Goal: Transaction & Acquisition: Purchase product/service

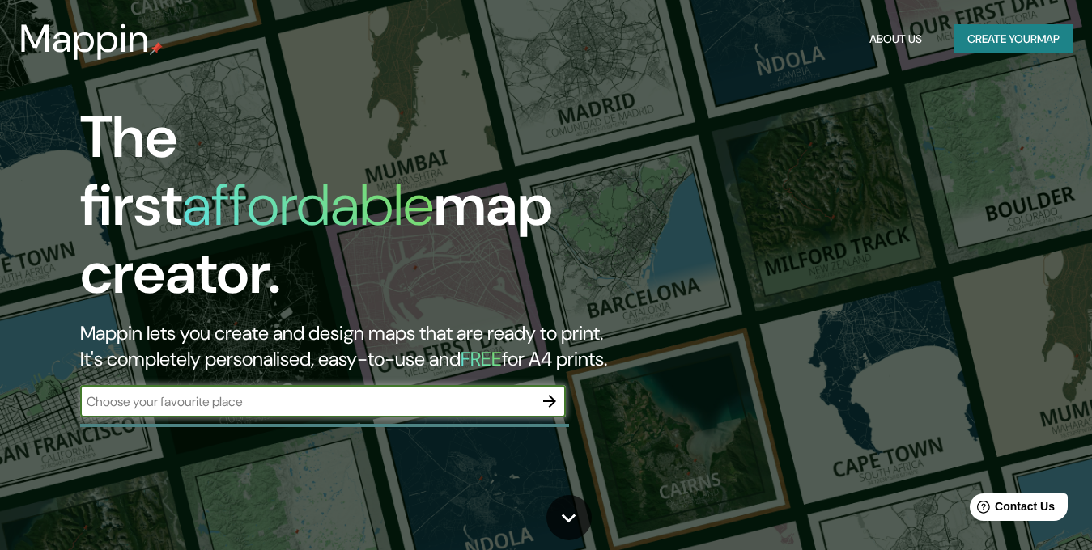
click at [431, 392] on input "text" at bounding box center [306, 401] width 453 height 19
type input "[PERSON_NAME] de la [PERSON_NAME]"
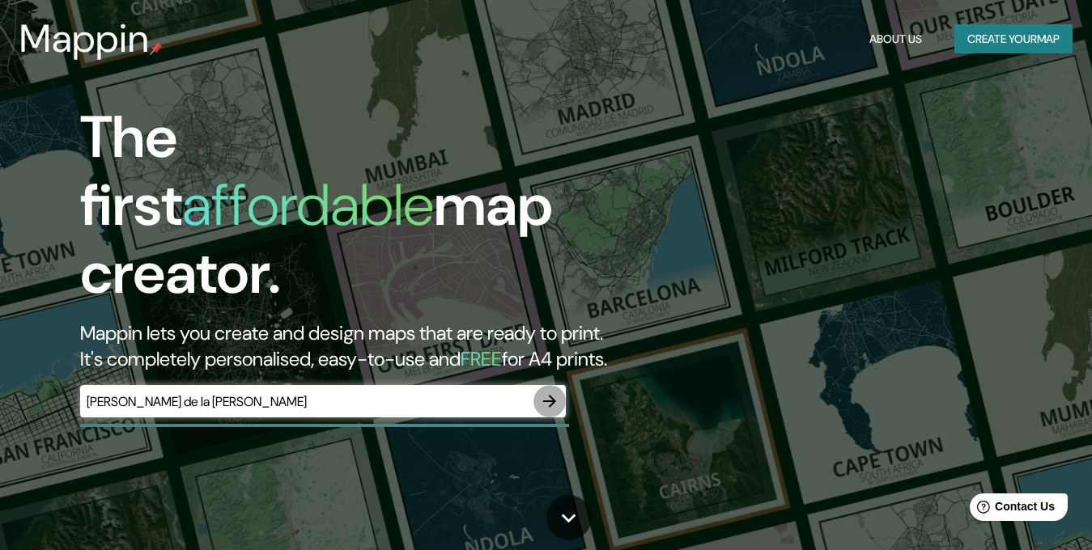
click at [540, 392] on icon "button" at bounding box center [549, 401] width 19 height 19
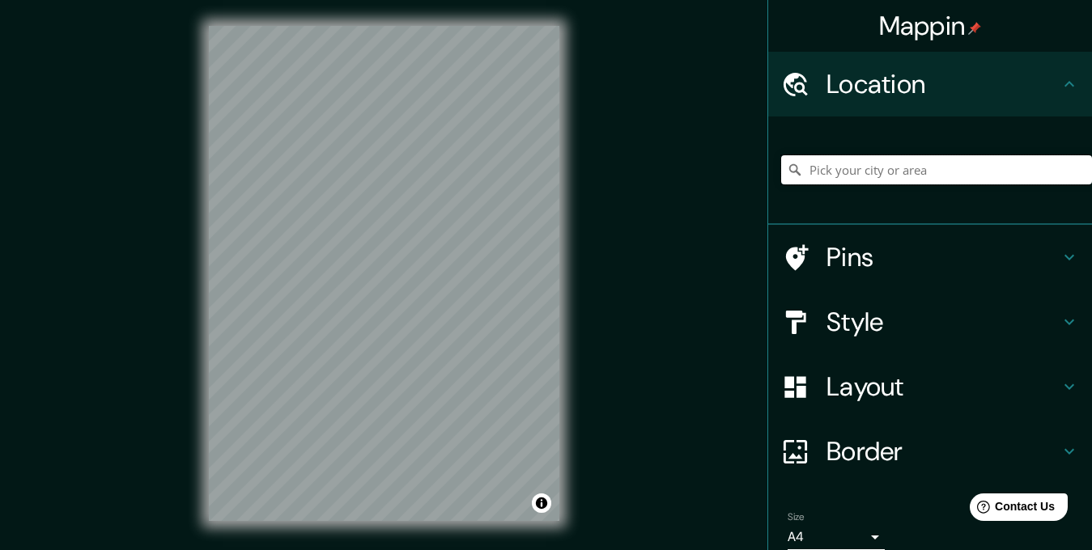
click at [832, 170] on input "Pick your city or area" at bounding box center [936, 169] width 311 height 29
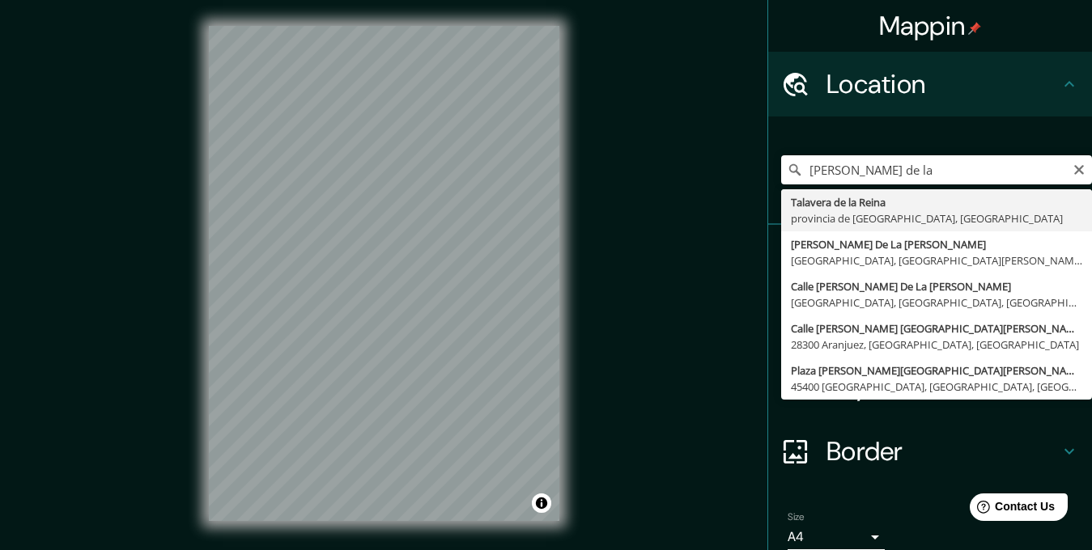
type input "[PERSON_NAME][GEOGRAPHIC_DATA][PERSON_NAME], provincia de [GEOGRAPHIC_DATA], [G…"
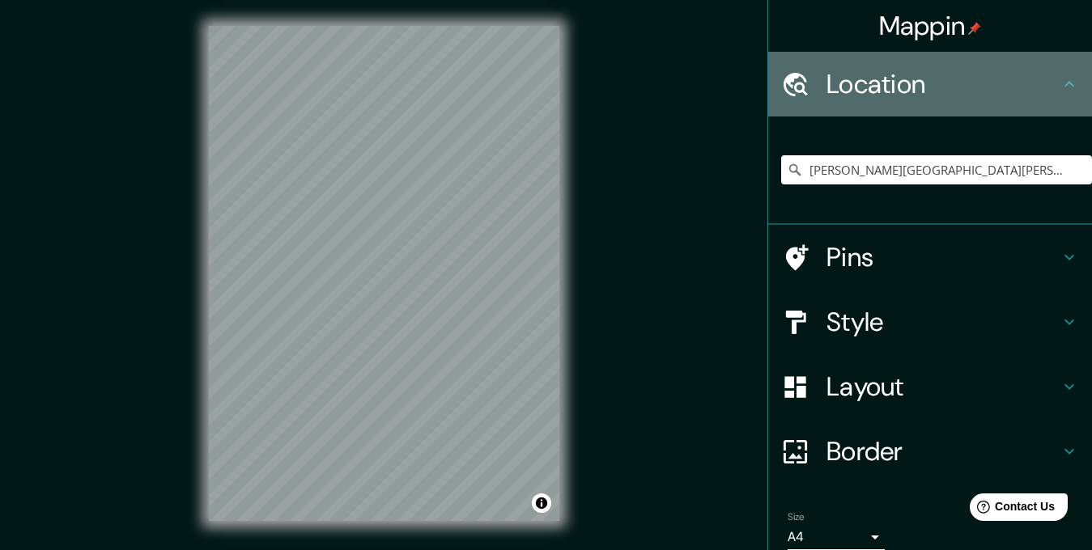
click at [1059, 79] on icon at bounding box center [1068, 83] width 19 height 19
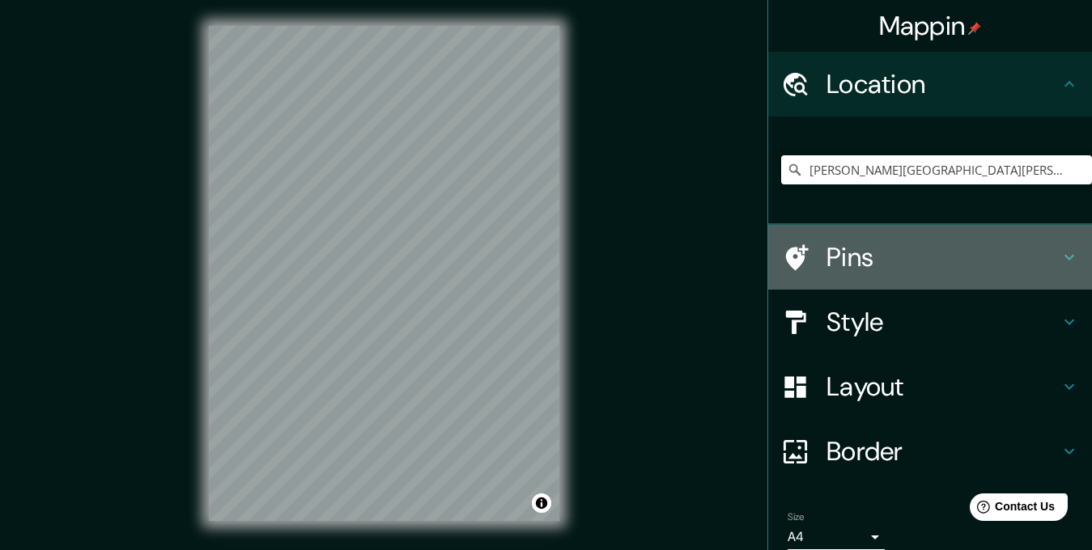
click at [920, 249] on h4 "Pins" at bounding box center [942, 257] width 233 height 32
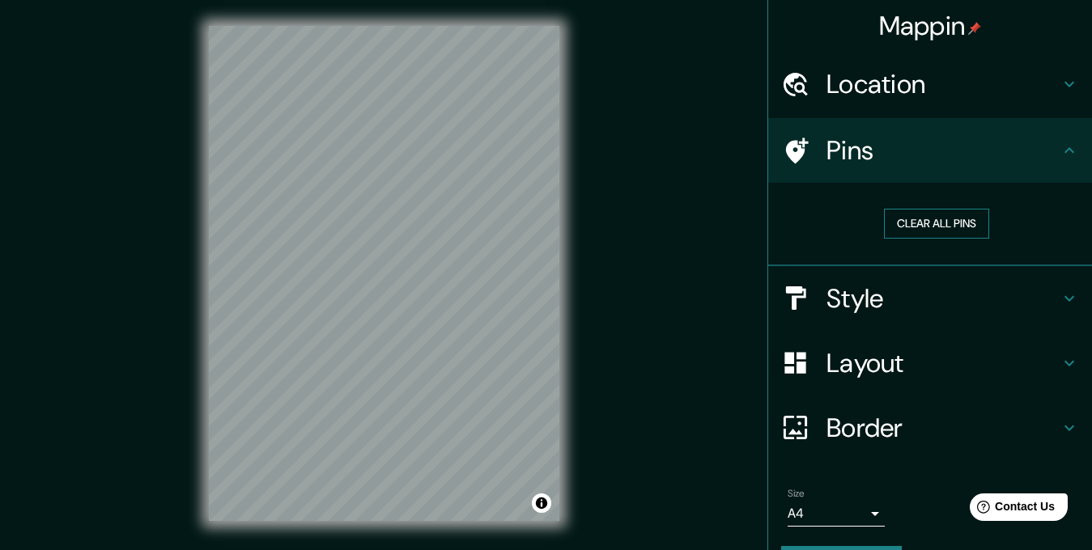
click at [940, 229] on button "Clear all pins" at bounding box center [936, 224] width 105 height 30
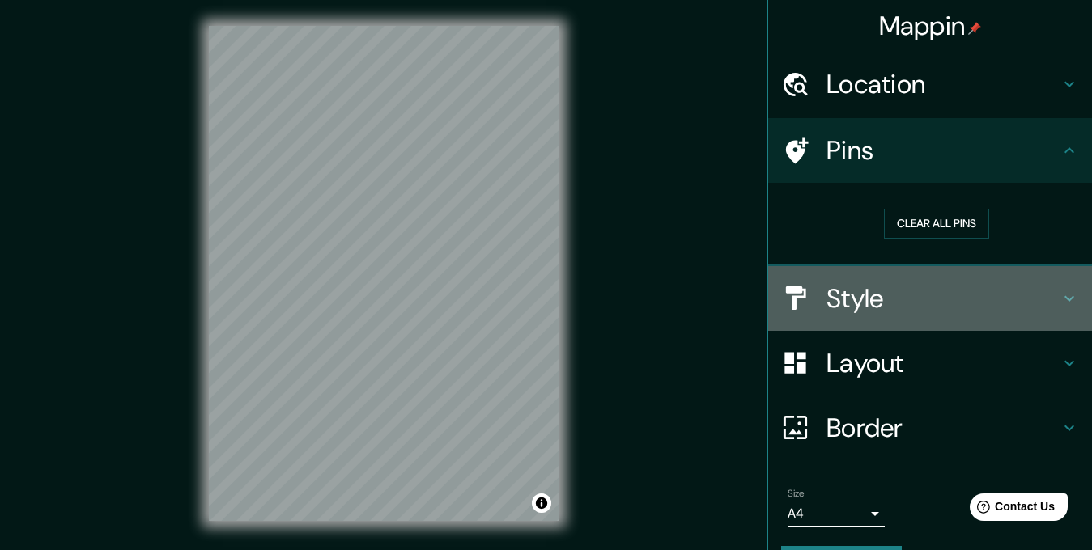
click at [994, 295] on h4 "Style" at bounding box center [942, 298] width 233 height 32
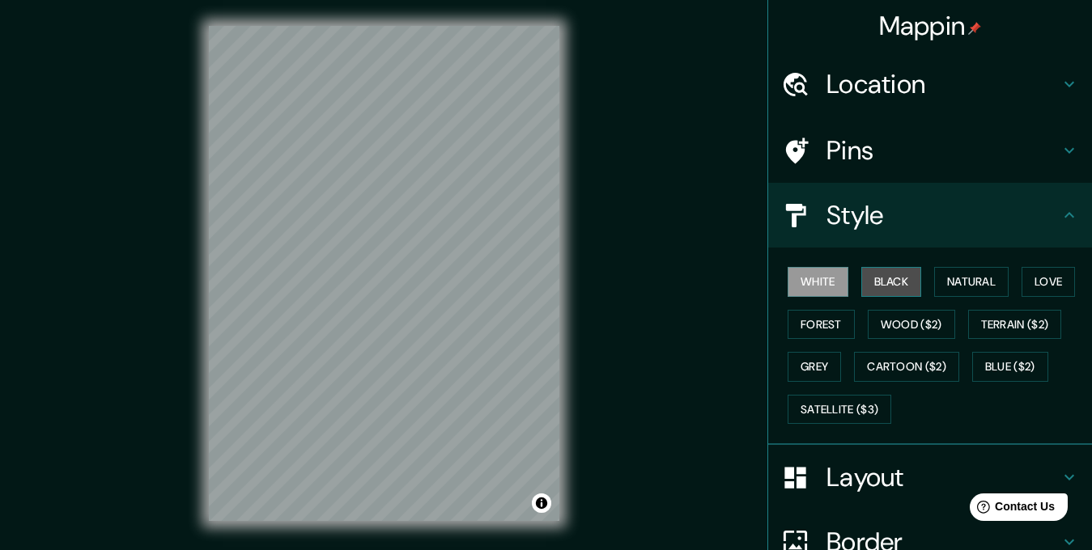
click at [880, 278] on button "Black" at bounding box center [891, 282] width 61 height 30
click at [943, 278] on button "Natural" at bounding box center [971, 282] width 74 height 30
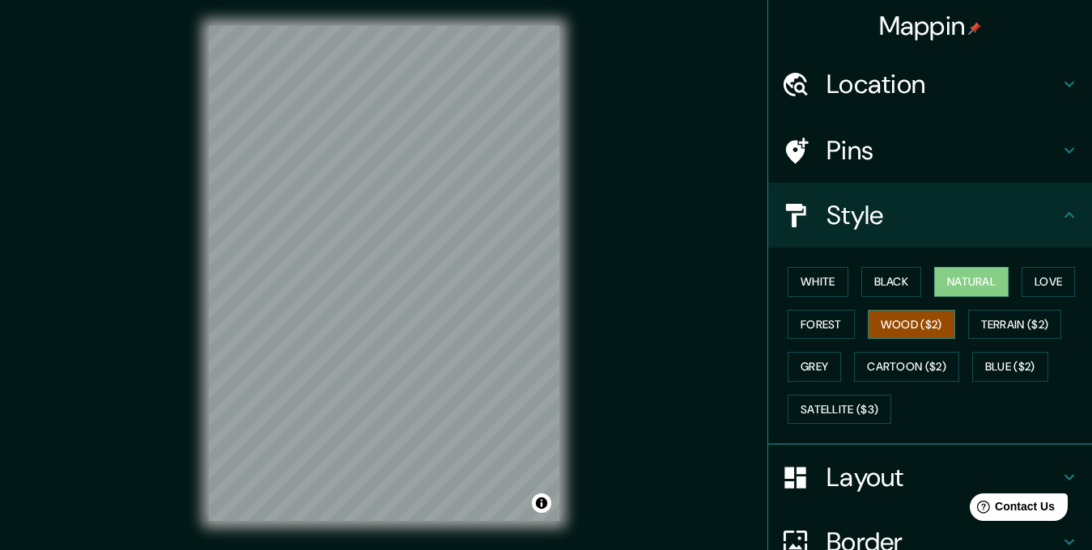
click at [872, 329] on button "Wood ($2)" at bounding box center [910, 325] width 87 height 30
click at [806, 326] on button "Forest" at bounding box center [820, 325] width 67 height 30
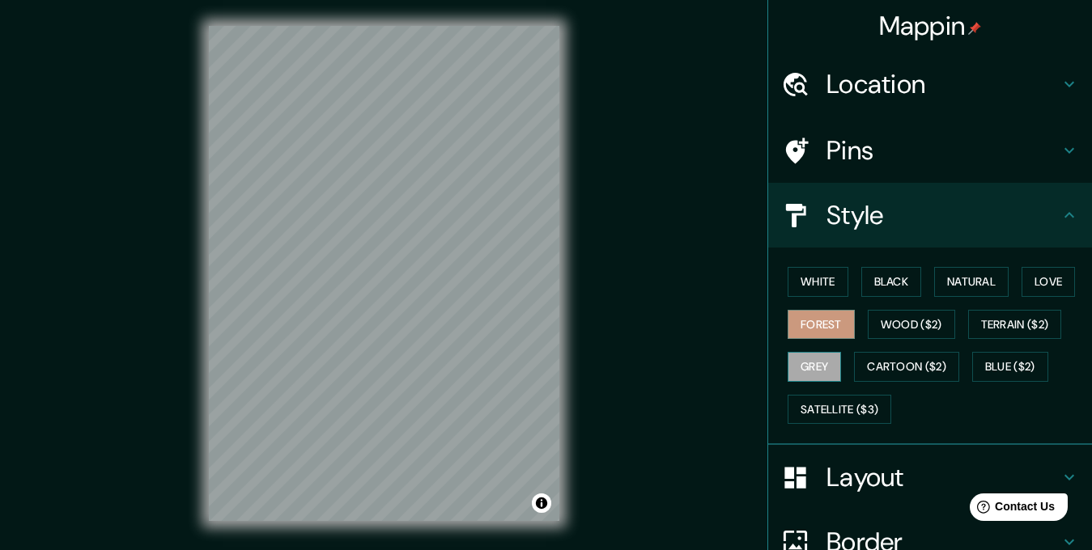
click at [822, 368] on button "Grey" at bounding box center [813, 367] width 53 height 30
click at [837, 409] on button "Satellite ($3)" at bounding box center [839, 410] width 104 height 30
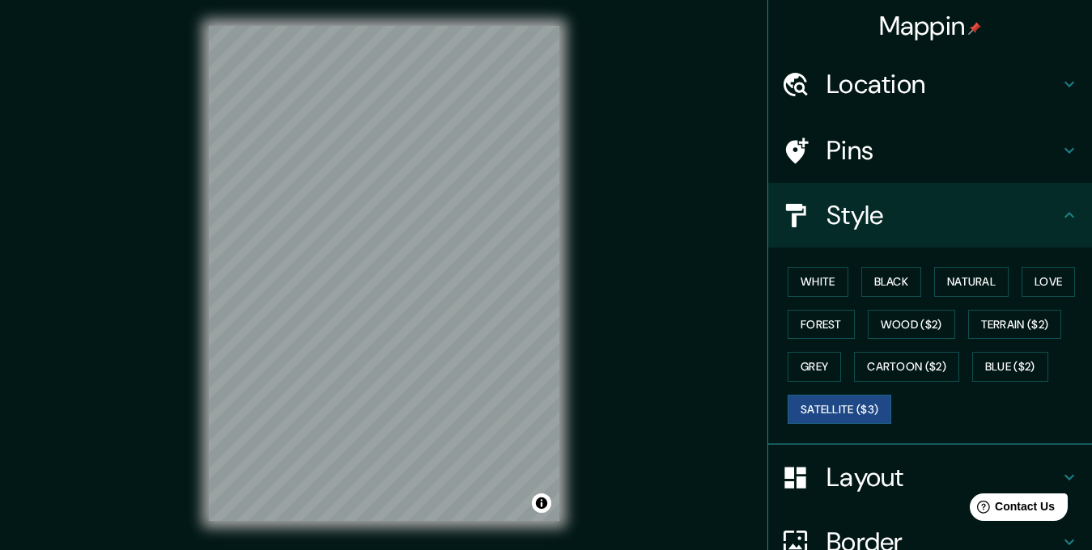
click at [1059, 469] on icon at bounding box center [1068, 477] width 19 height 19
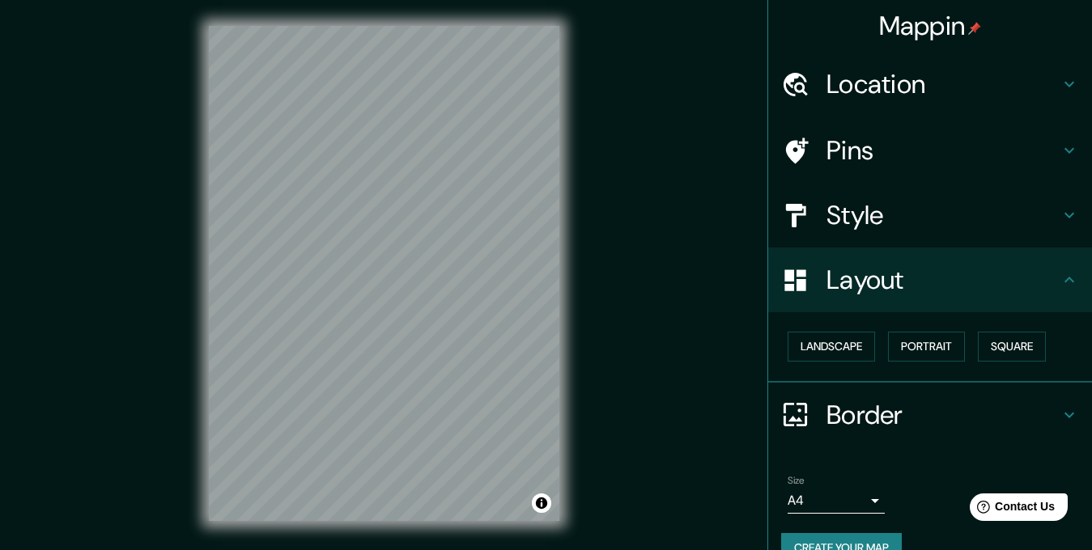
scroll to position [32, 0]
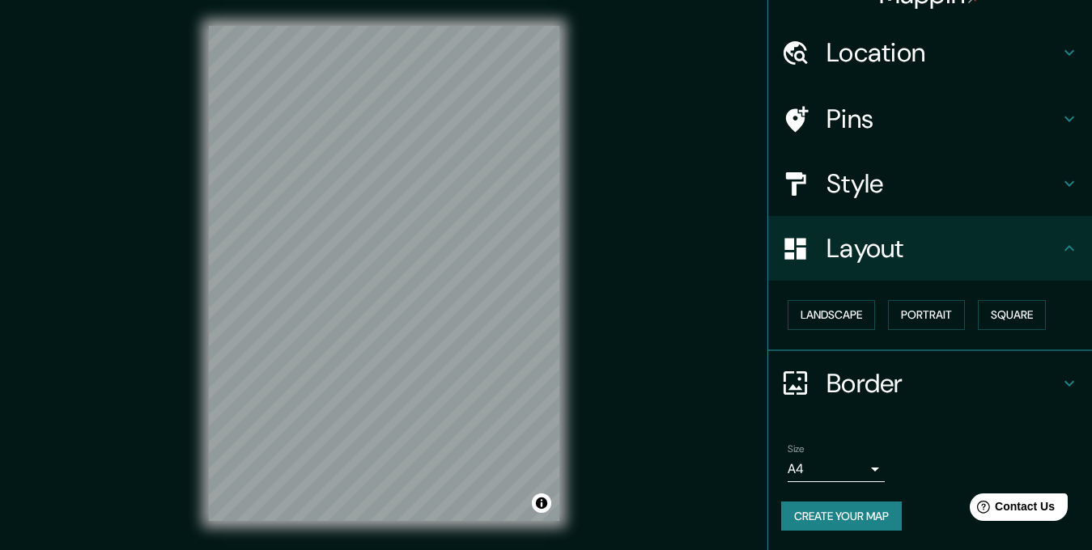
click at [840, 466] on body "Mappin Location [PERSON_NAME][GEOGRAPHIC_DATA][PERSON_NAME], [GEOGRAPHIC_DATA],…" at bounding box center [546, 275] width 1092 height 550
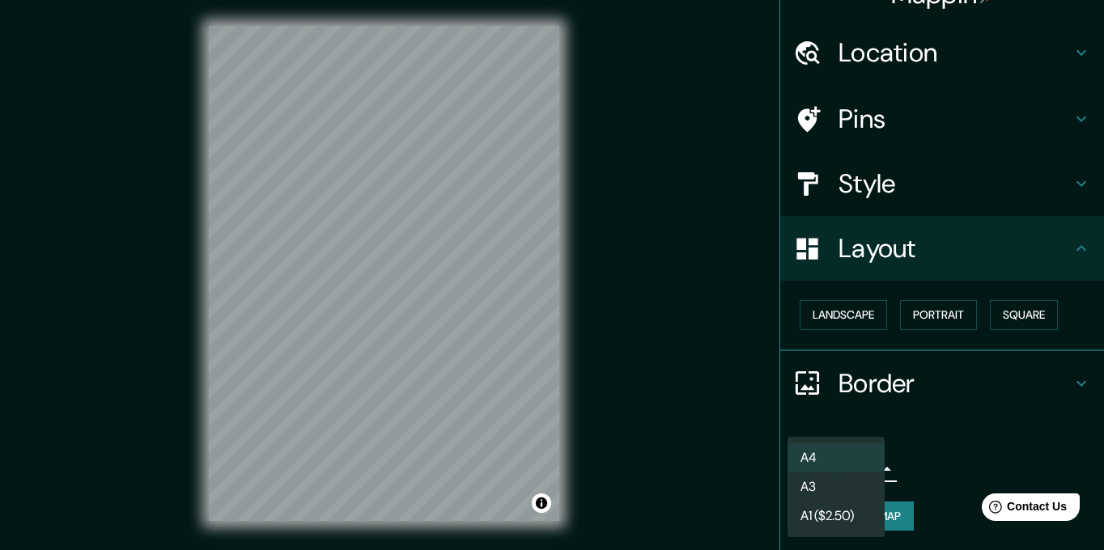
click at [843, 488] on li "A3" at bounding box center [835, 487] width 97 height 29
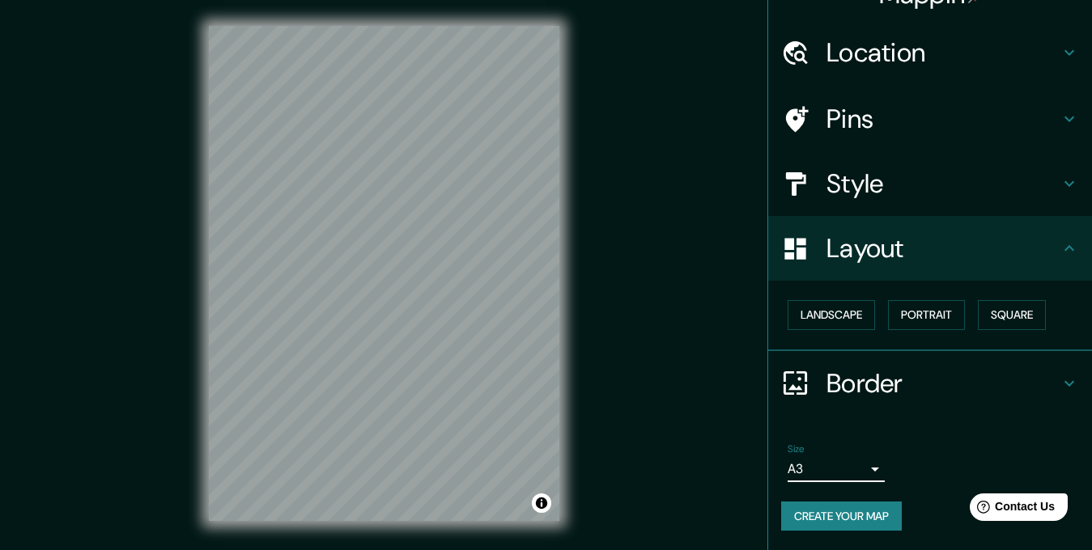
click at [865, 456] on body "Mappin Location [PERSON_NAME][GEOGRAPHIC_DATA][PERSON_NAME], [GEOGRAPHIC_DATA],…" at bounding box center [546, 275] width 1092 height 550
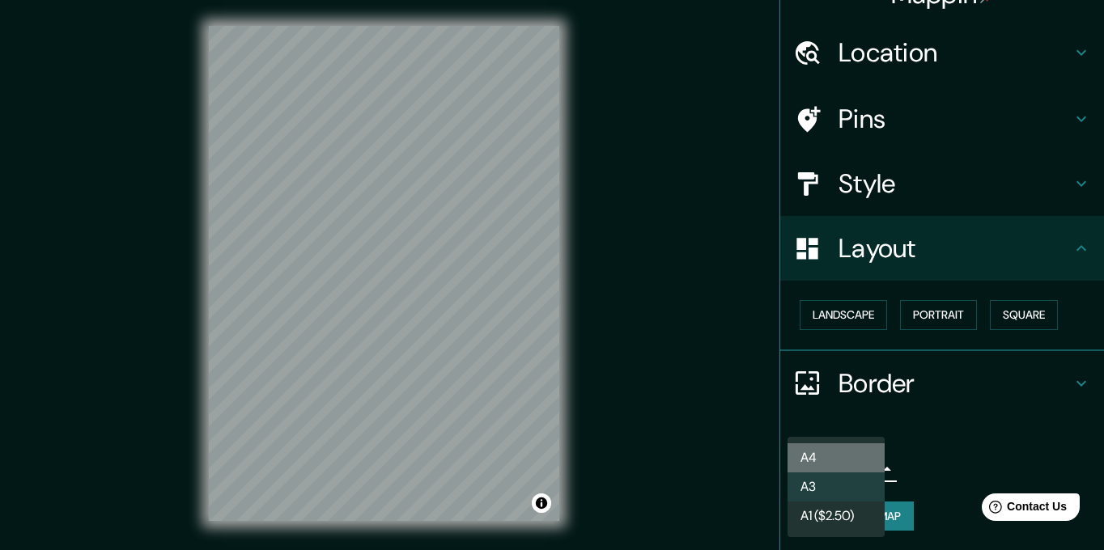
click at [842, 459] on li "A4" at bounding box center [835, 457] width 97 height 29
type input "single"
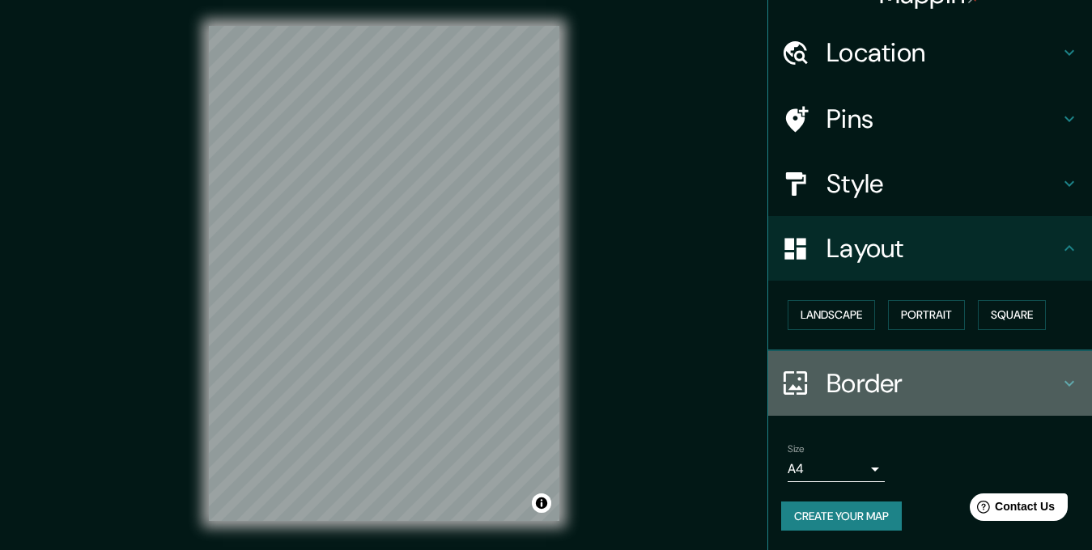
click at [961, 392] on h4 "Border" at bounding box center [942, 383] width 233 height 32
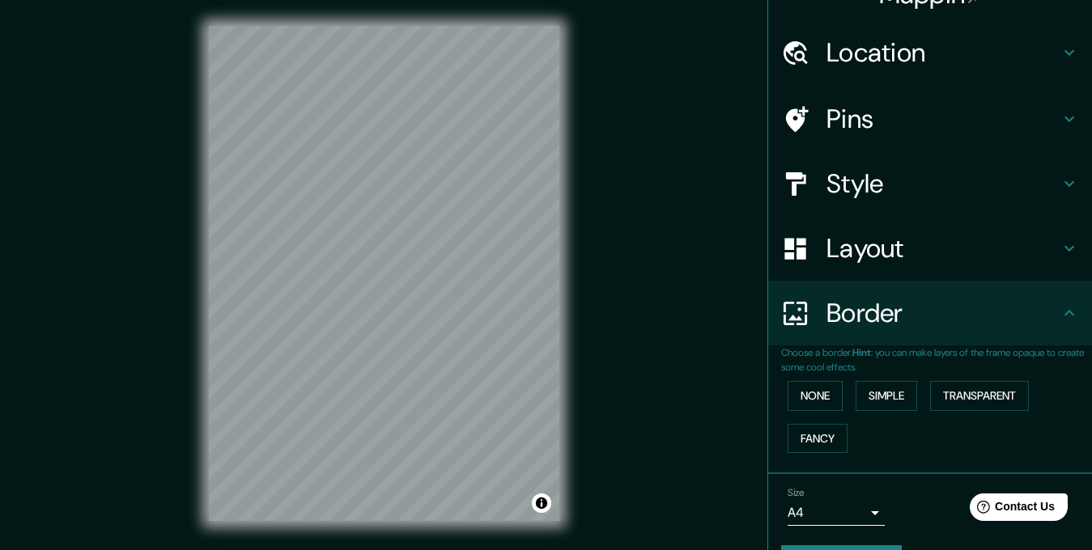
click at [938, 303] on h4 "Border" at bounding box center [942, 313] width 233 height 32
click at [919, 252] on h4 "Layout" at bounding box center [942, 248] width 233 height 32
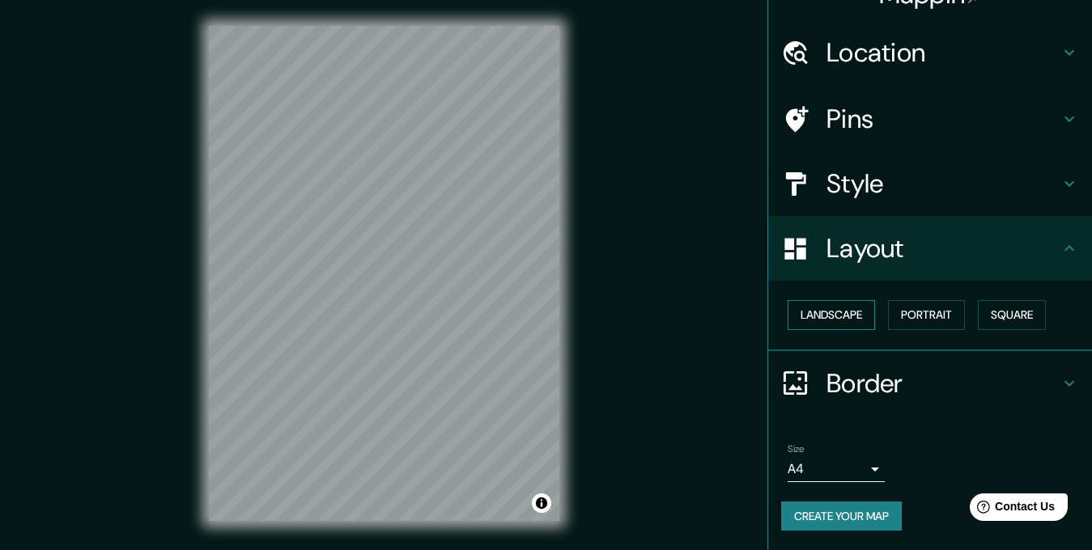
click at [851, 305] on button "Landscape" at bounding box center [830, 315] width 87 height 30
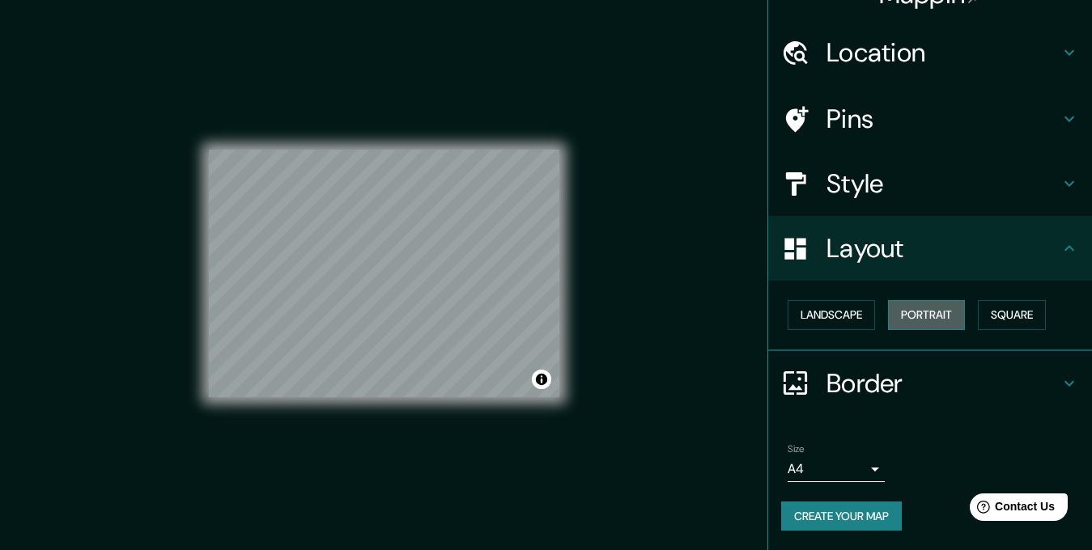
click at [901, 310] on button "Portrait" at bounding box center [926, 315] width 77 height 30
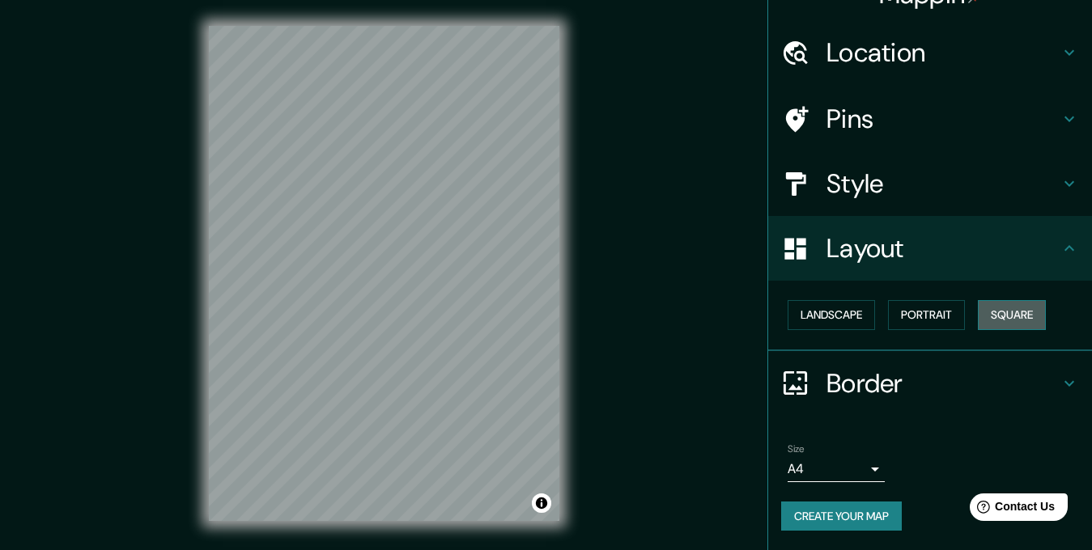
click at [982, 313] on button "Square" at bounding box center [1012, 315] width 68 height 30
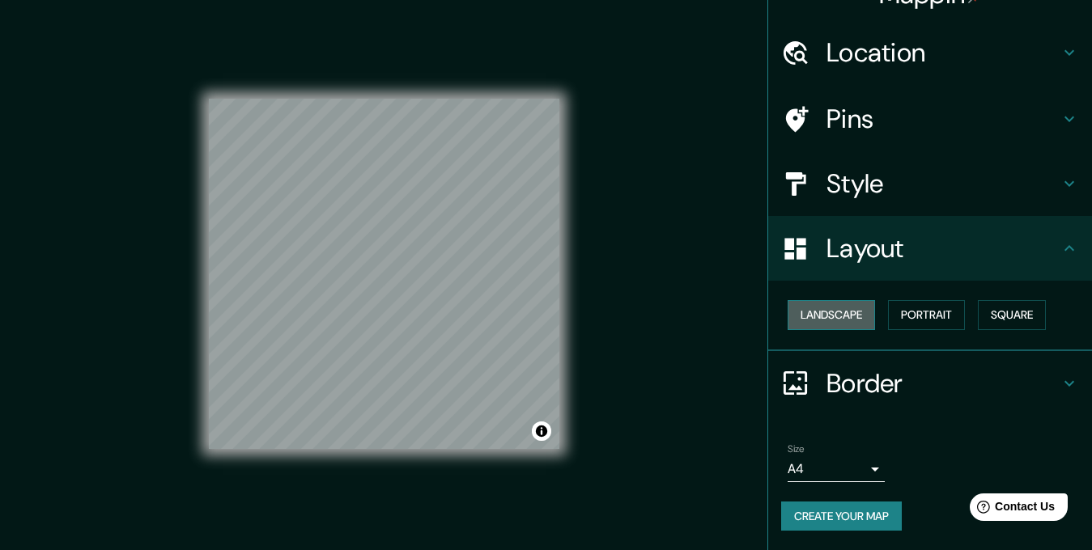
click at [831, 315] on button "Landscape" at bounding box center [830, 315] width 87 height 30
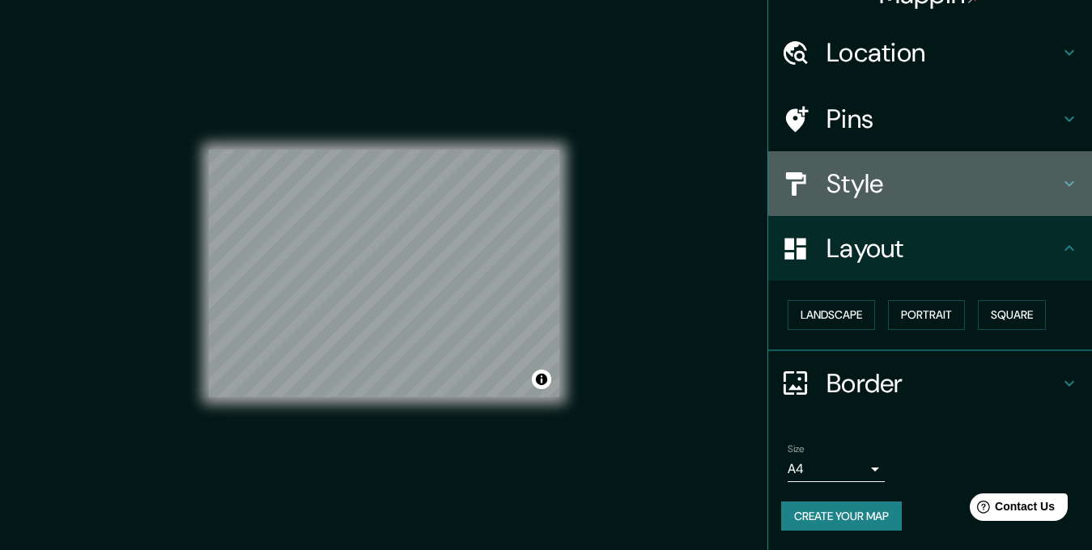
click at [861, 193] on h4 "Style" at bounding box center [942, 184] width 233 height 32
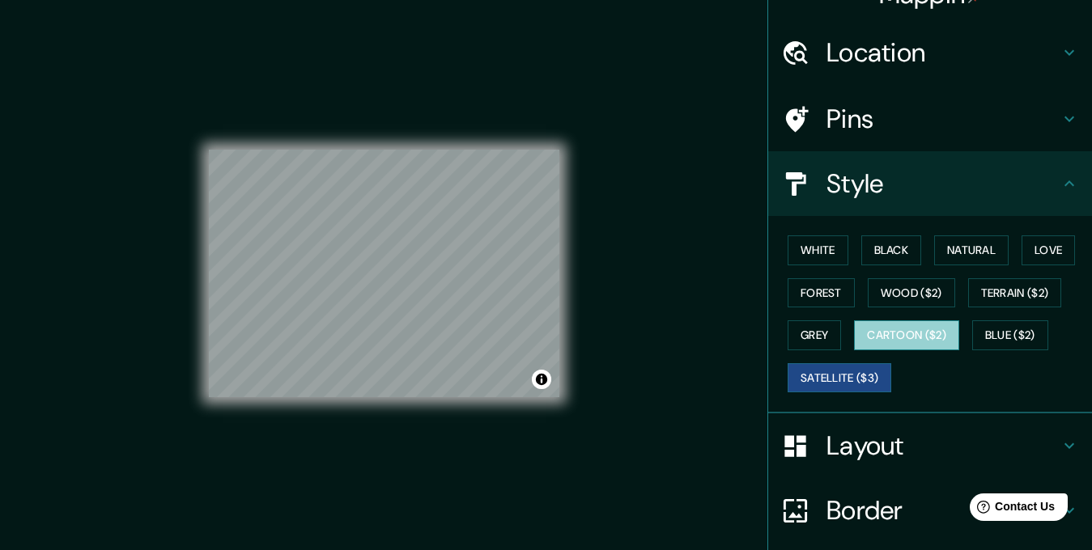
click at [887, 341] on button "Cartoon ($2)" at bounding box center [906, 335] width 105 height 30
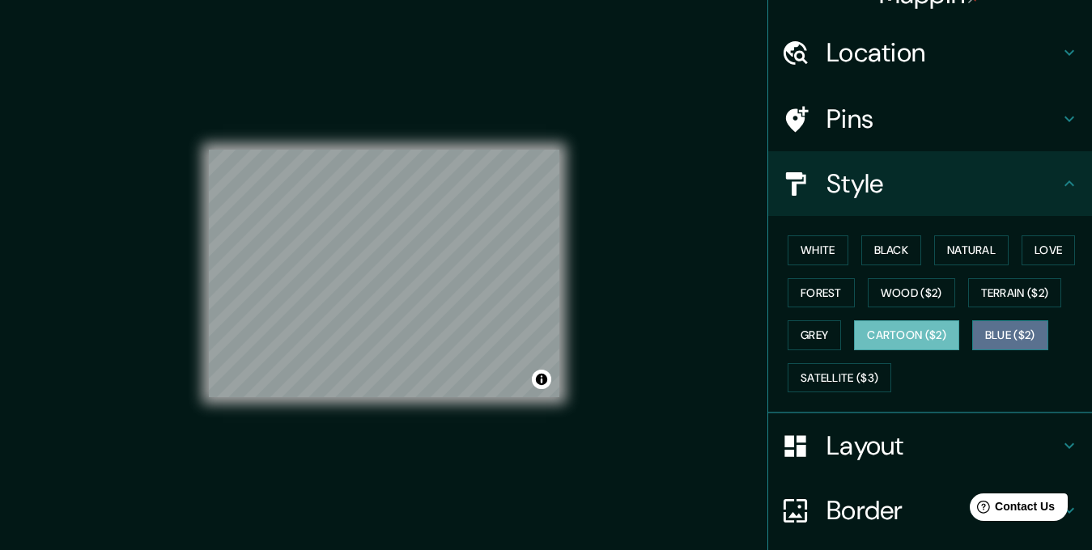
click at [1002, 333] on button "Blue ($2)" at bounding box center [1010, 335] width 76 height 30
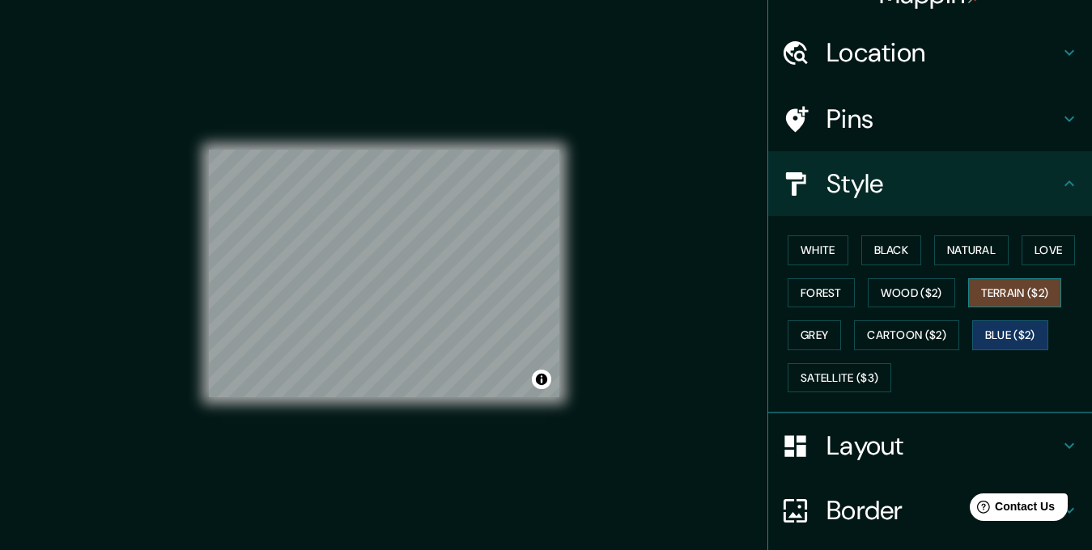
click at [999, 296] on button "Terrain ($2)" at bounding box center [1015, 293] width 94 height 30
click at [893, 288] on button "Wood ($2)" at bounding box center [910, 293] width 87 height 30
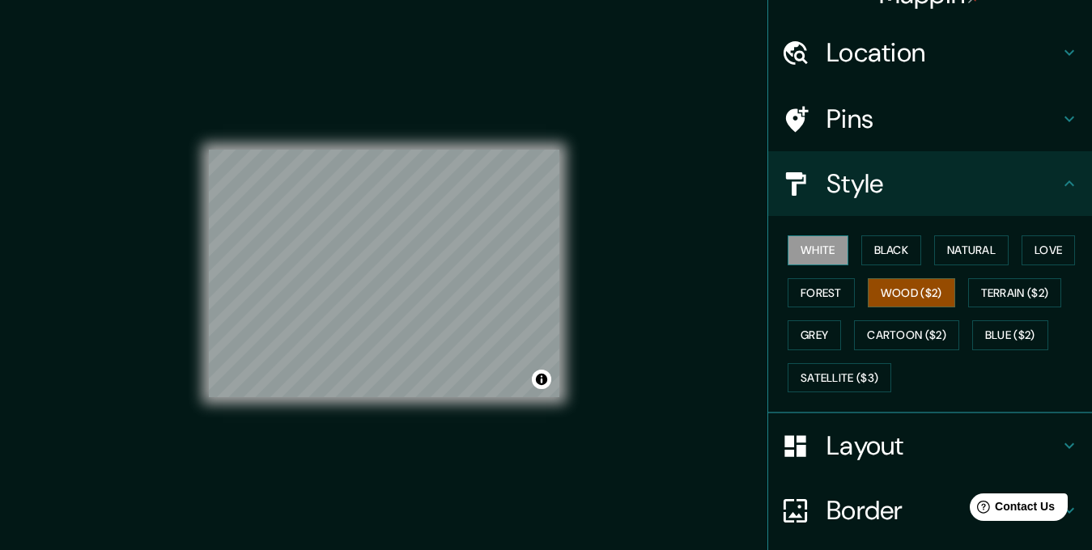
click at [798, 239] on button "White" at bounding box center [817, 250] width 61 height 30
click at [892, 254] on button "Black" at bounding box center [891, 250] width 61 height 30
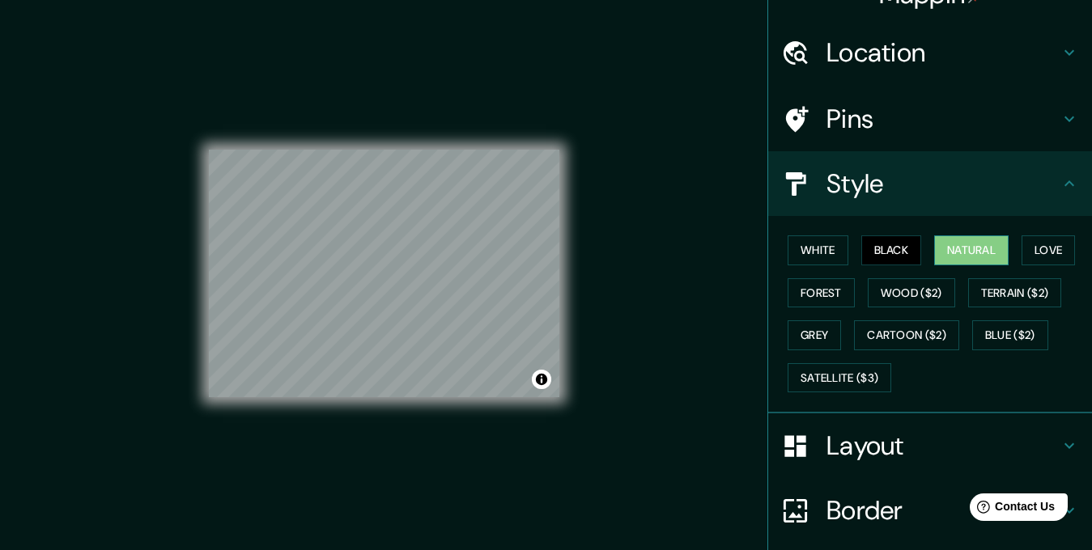
click at [938, 256] on button "Natural" at bounding box center [971, 250] width 74 height 30
click at [1021, 247] on button "Love" at bounding box center [1047, 250] width 53 height 30
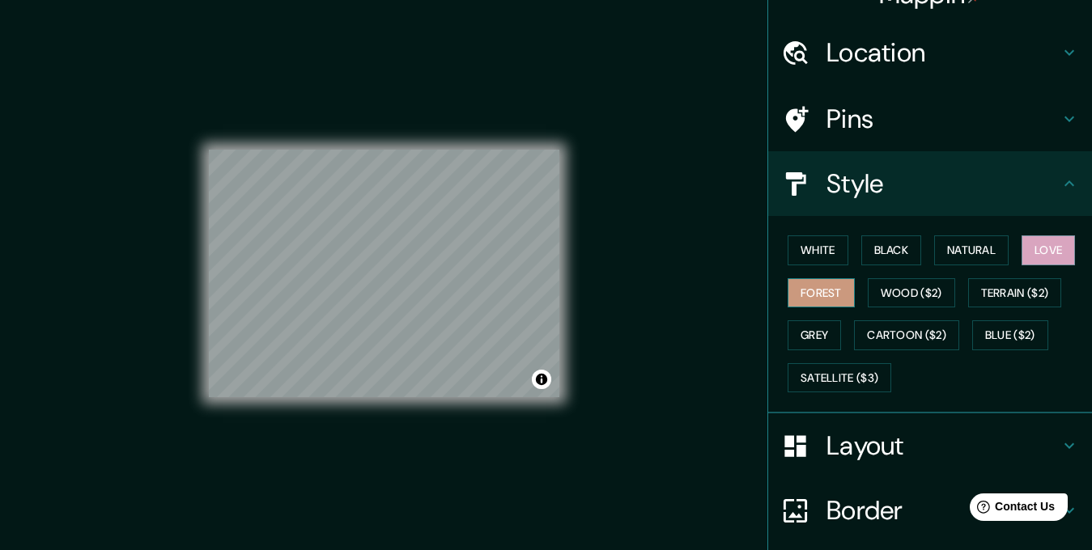
click at [817, 290] on button "Forest" at bounding box center [820, 293] width 67 height 30
click at [821, 372] on button "Satellite ($3)" at bounding box center [839, 378] width 104 height 30
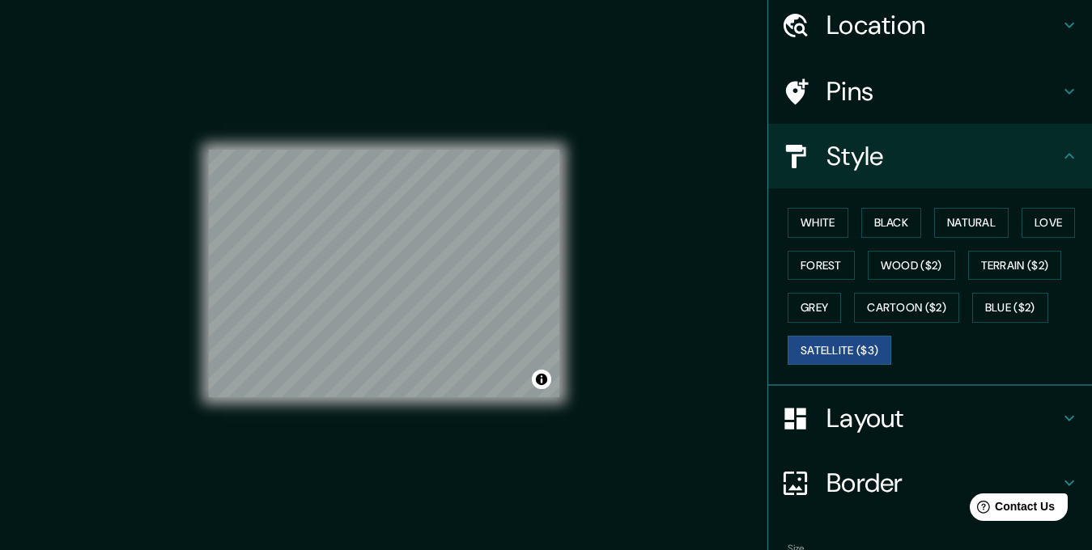
scroll to position [78, 0]
